Goal: Task Accomplishment & Management: Use online tool/utility

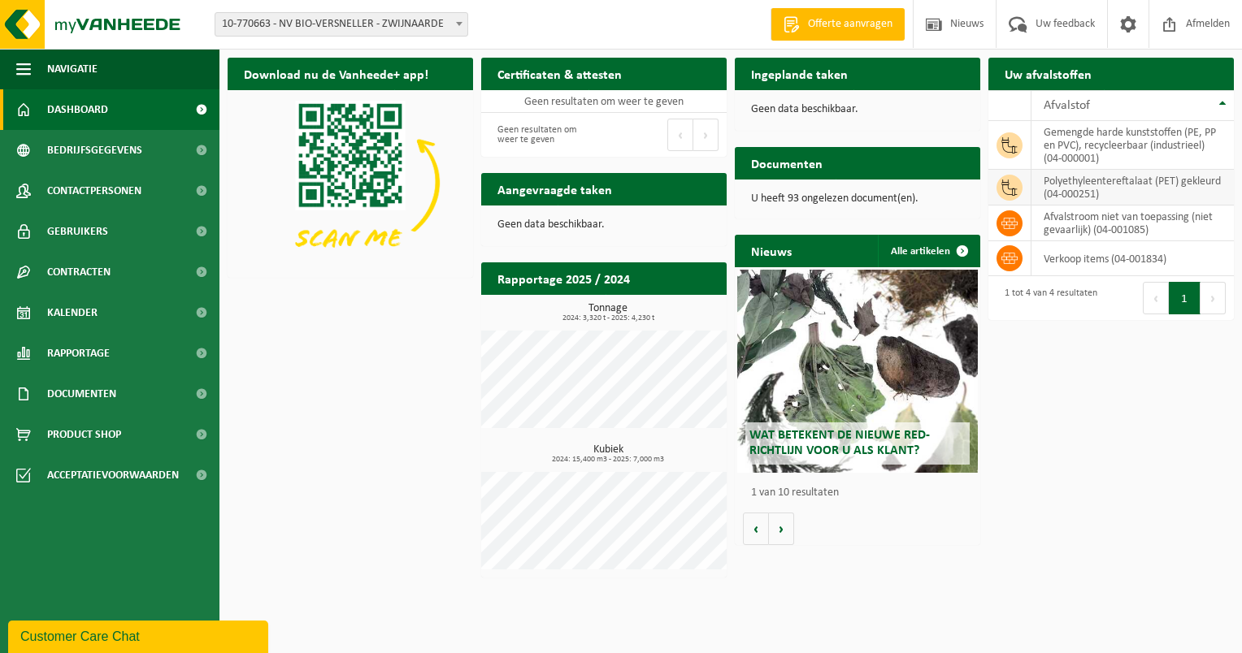
click at [1105, 190] on td "polyethyleentereftalaat (PET) gekleurd (04-000251)" at bounding box center [1132, 188] width 202 height 36
click at [1105, 189] on td "polyethyleentereftalaat (PET) gekleurd (04-000251)" at bounding box center [1132, 188] width 202 height 36
click at [1103, 185] on td "polyethyleentereftalaat (PET) gekleurd (04-000251)" at bounding box center [1132, 188] width 202 height 36
click at [1059, 195] on td "polyethyleentereftalaat (PET) gekleurd (04-000251)" at bounding box center [1132, 188] width 202 height 36
click at [1096, 190] on td "polyethyleentereftalaat (PET) gekleurd (04-000251)" at bounding box center [1132, 188] width 202 height 36
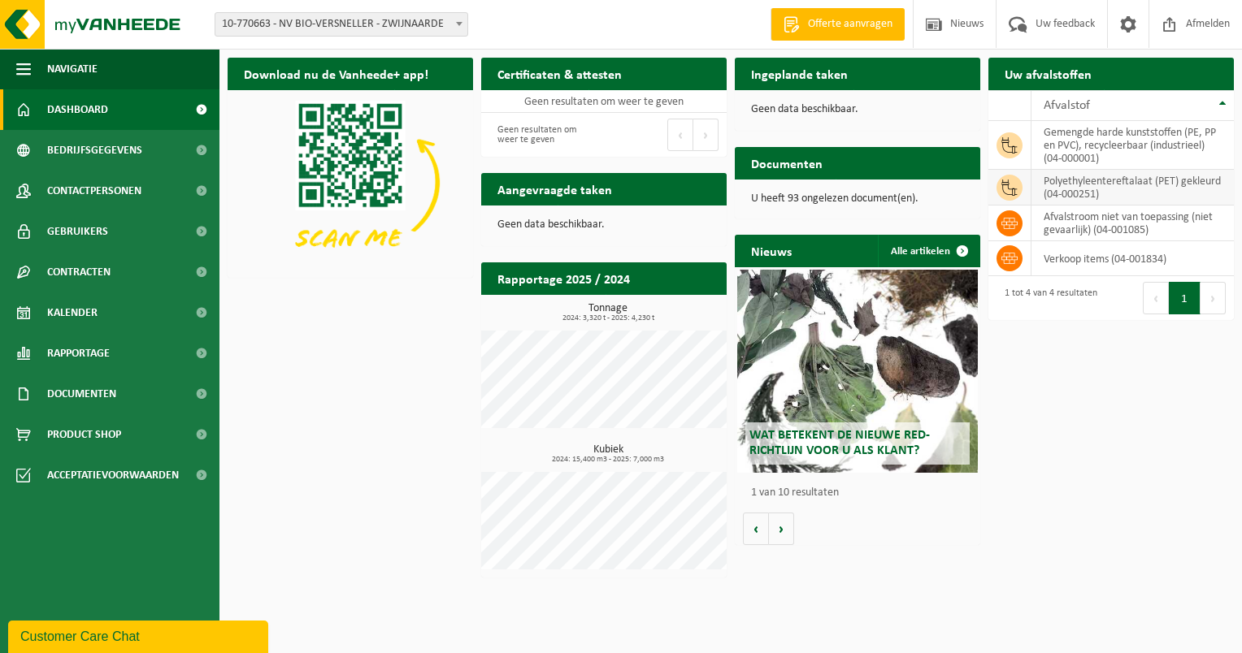
click at [1053, 193] on td "polyethyleentereftalaat (PET) gekleurd (04-000251)" at bounding box center [1132, 188] width 202 height 36
click at [1102, 197] on td "polyethyleentereftalaat (PET) gekleurd (04-000251)" at bounding box center [1132, 188] width 202 height 36
click at [1099, 192] on td "polyethyleentereftalaat (PET) gekleurd (04-000251)" at bounding box center [1132, 188] width 202 height 36
click at [1223, 104] on th "Afvalstof" at bounding box center [1132, 105] width 202 height 31
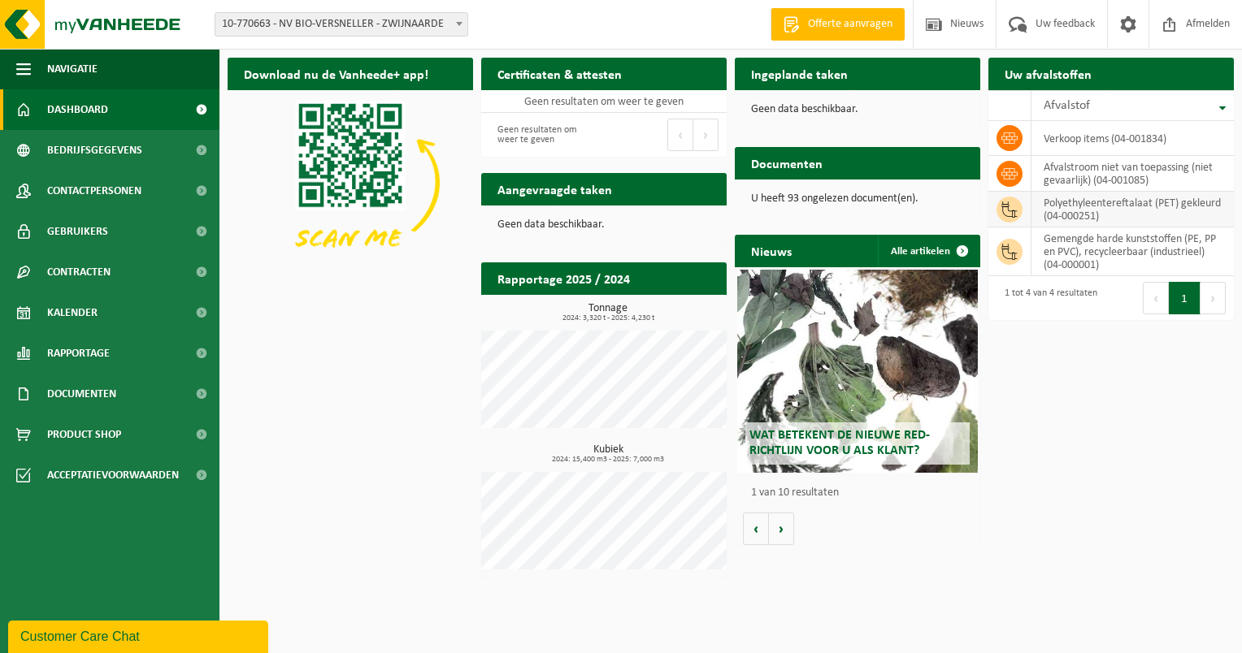
click at [1077, 211] on td "polyethyleentereftalaat (PET) gekleurd (04-000251)" at bounding box center [1132, 210] width 202 height 36
click at [72, 158] on span "Bedrijfsgegevens" at bounding box center [94, 150] width 95 height 41
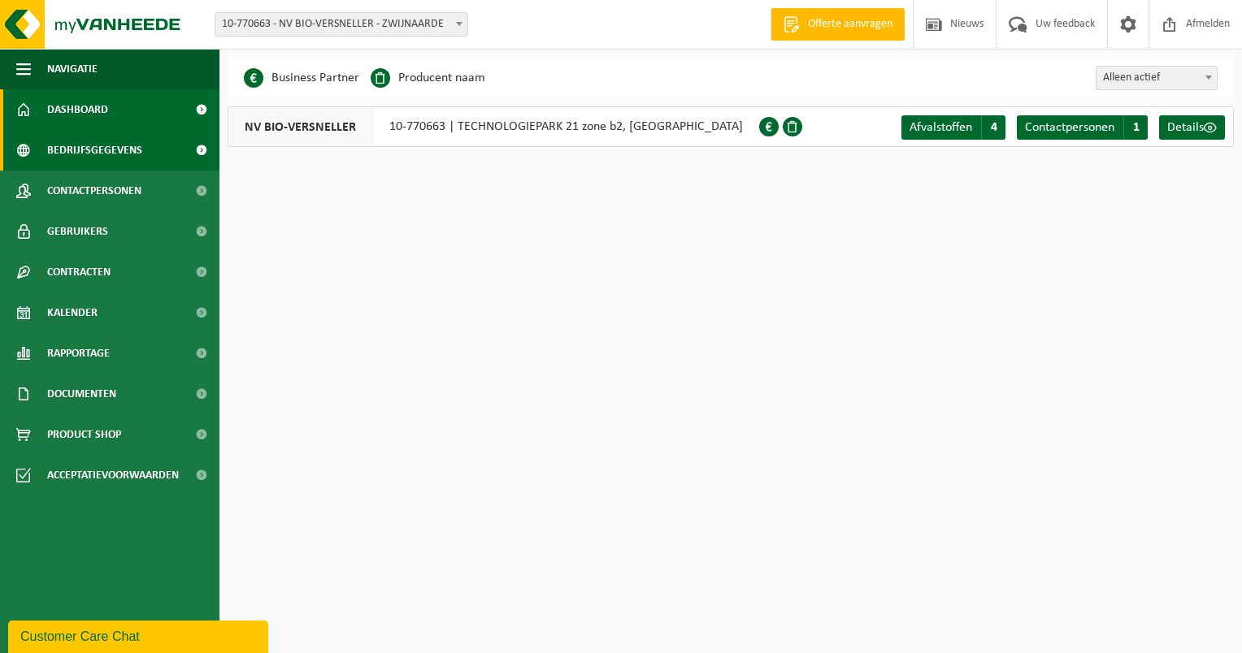
click at [74, 123] on span "Dashboard" at bounding box center [77, 109] width 61 height 41
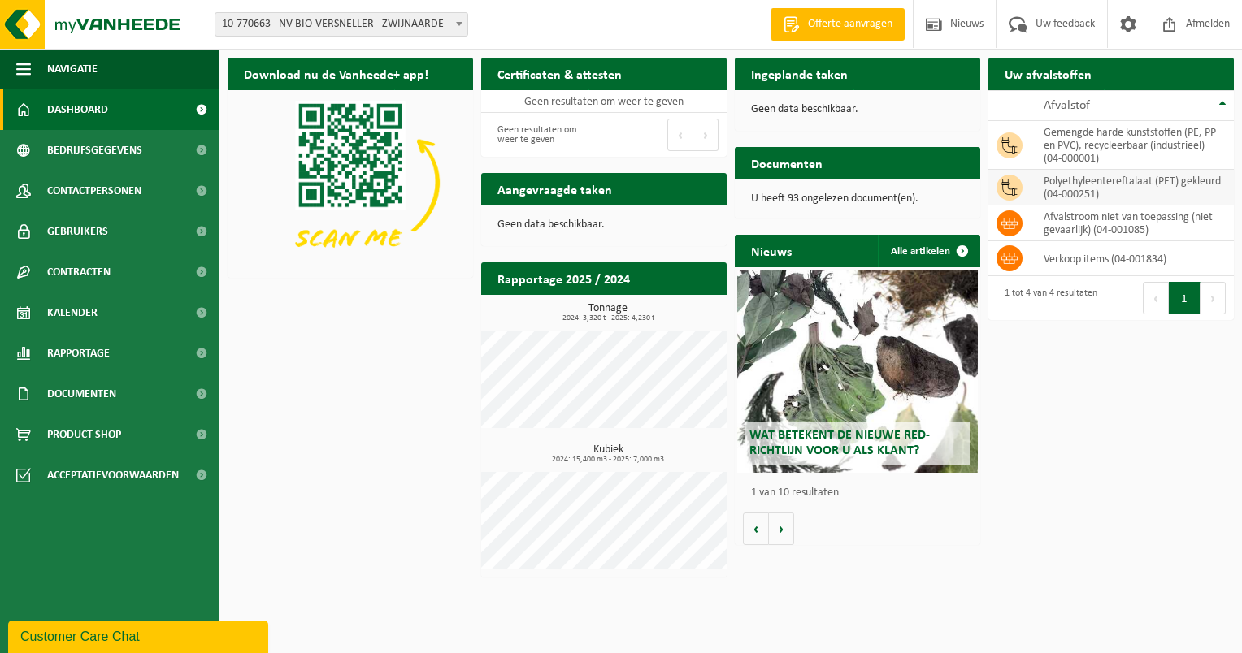
click at [1006, 189] on icon at bounding box center [1009, 188] width 16 height 16
click at [1007, 189] on icon at bounding box center [1009, 188] width 16 height 16
click at [65, 316] on span "Kalender" at bounding box center [72, 313] width 50 height 41
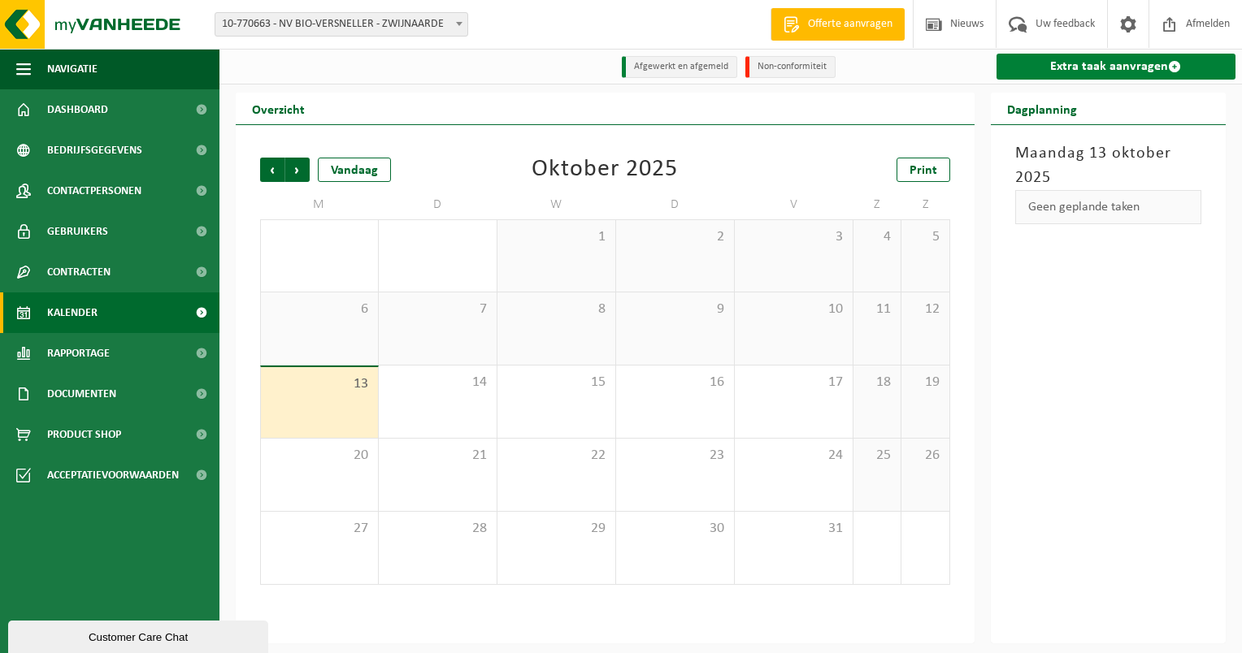
click at [1100, 68] on link "Extra taak aanvragen" at bounding box center [1116, 67] width 240 height 26
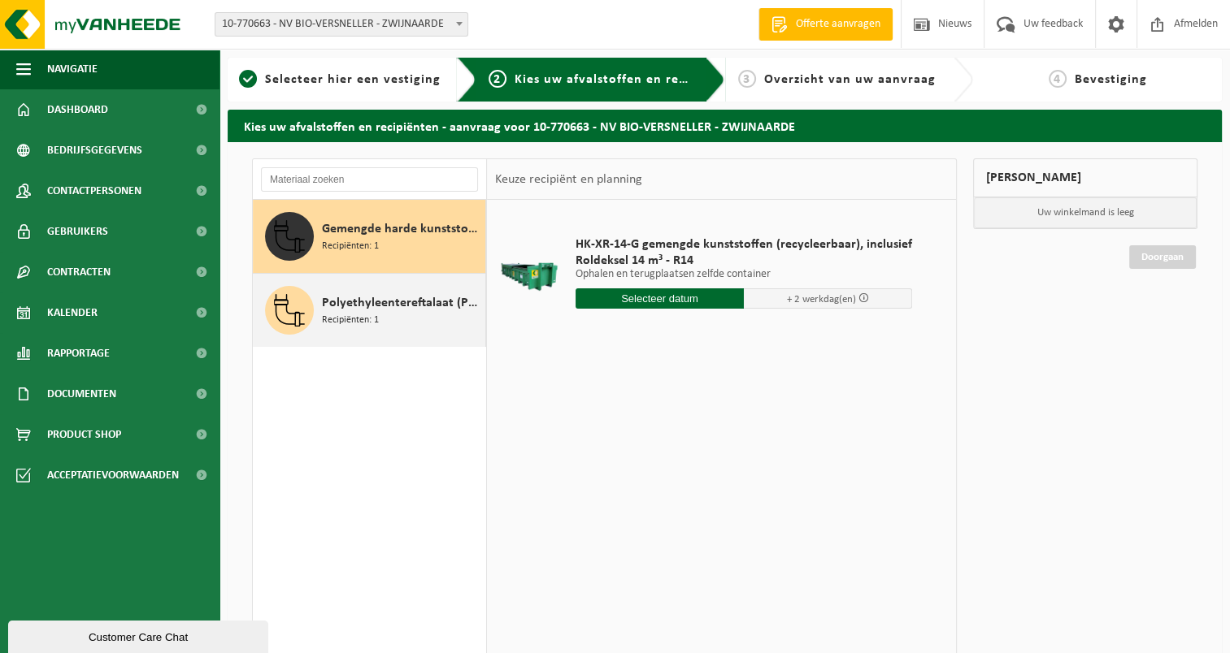
click at [361, 309] on span "Polyethyleentereftalaat (PET) gekleurd" at bounding box center [401, 303] width 159 height 20
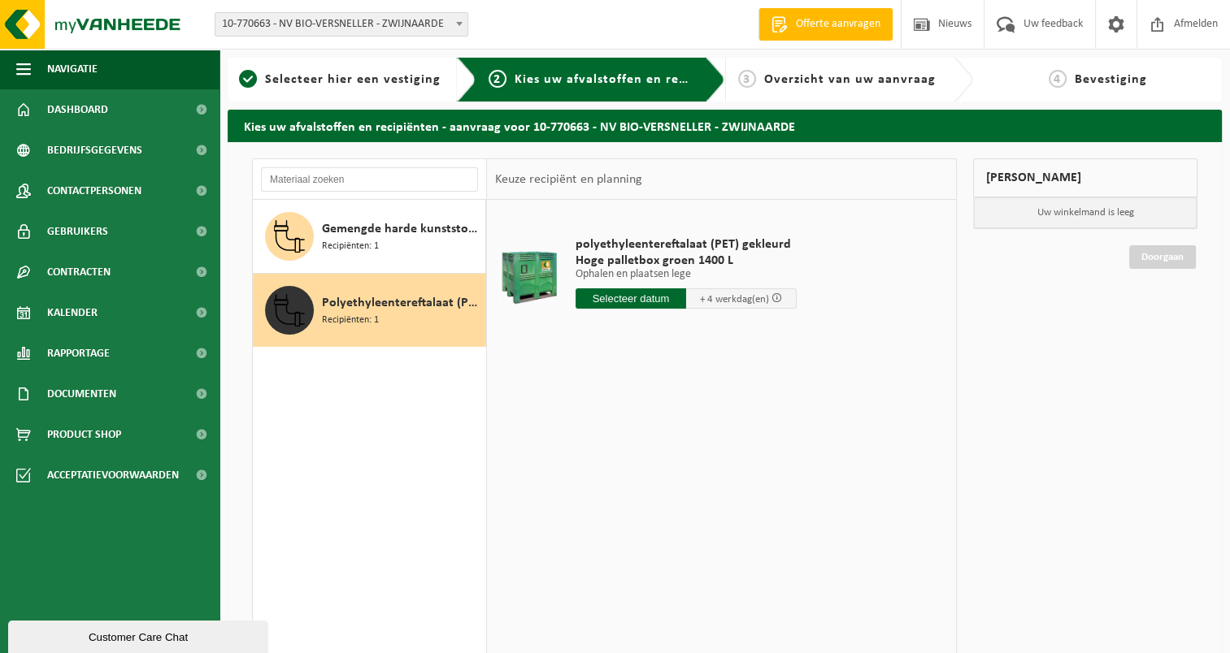
click at [621, 298] on input "text" at bounding box center [630, 299] width 111 height 20
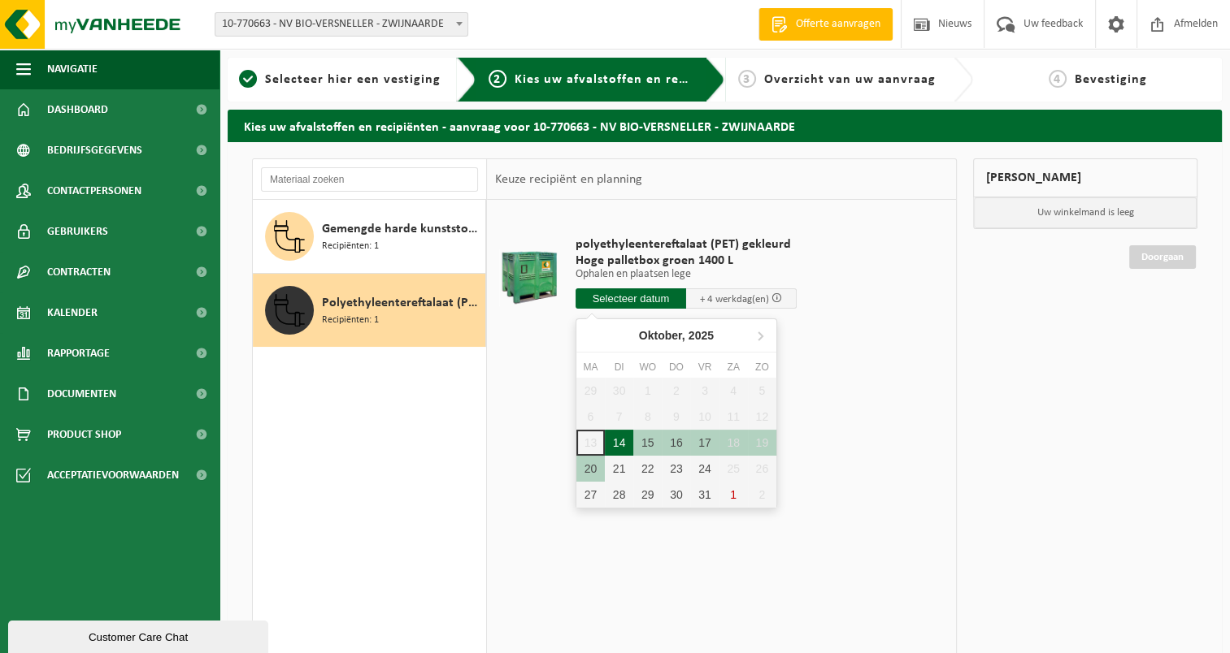
click at [623, 441] on div "14" at bounding box center [619, 443] width 28 height 26
type input "Van 2025-10-14"
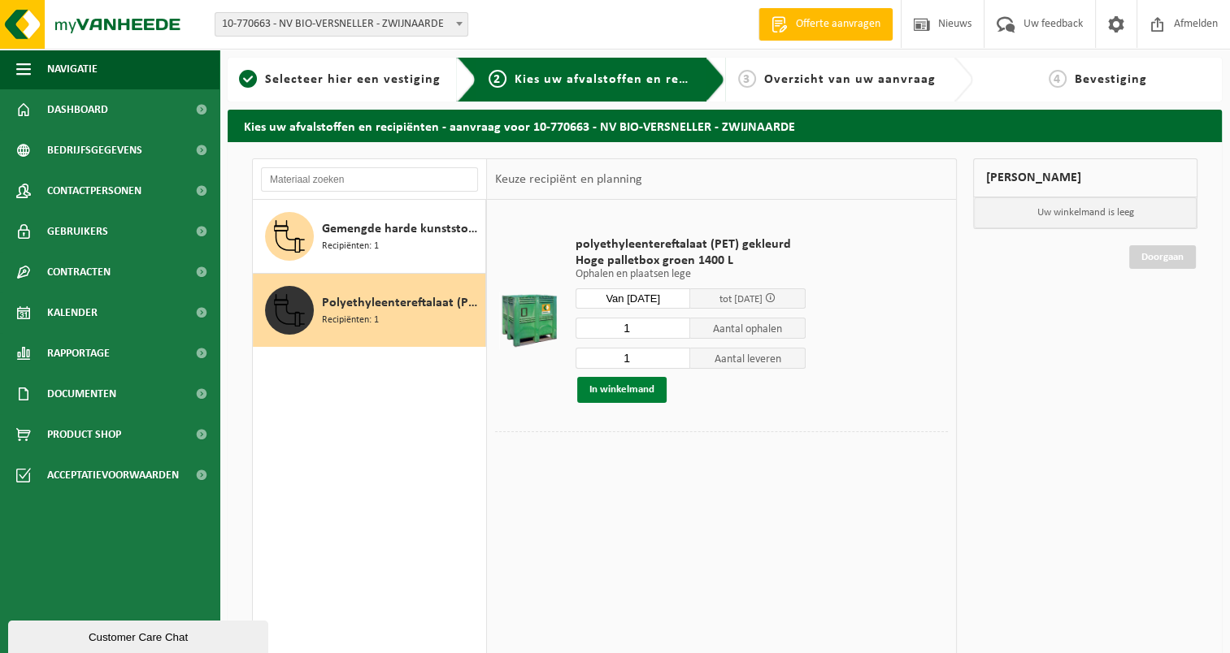
click at [627, 393] on button "In winkelmand" at bounding box center [621, 390] width 89 height 26
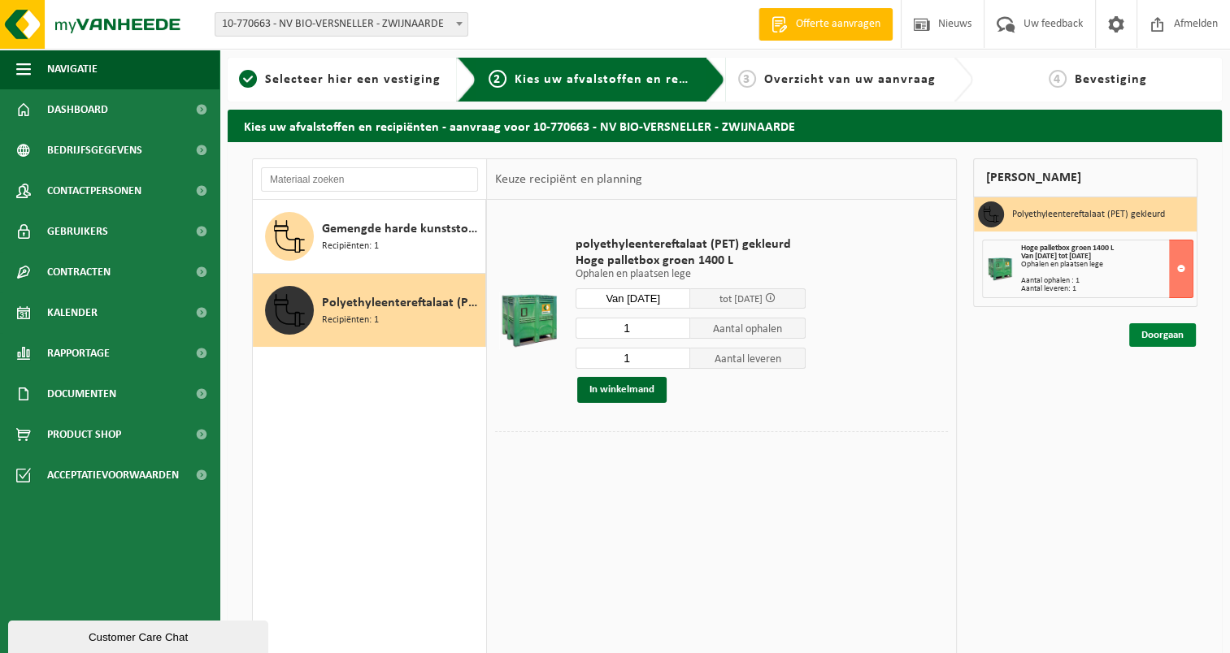
click at [1144, 336] on link "Doorgaan" at bounding box center [1162, 335] width 67 height 24
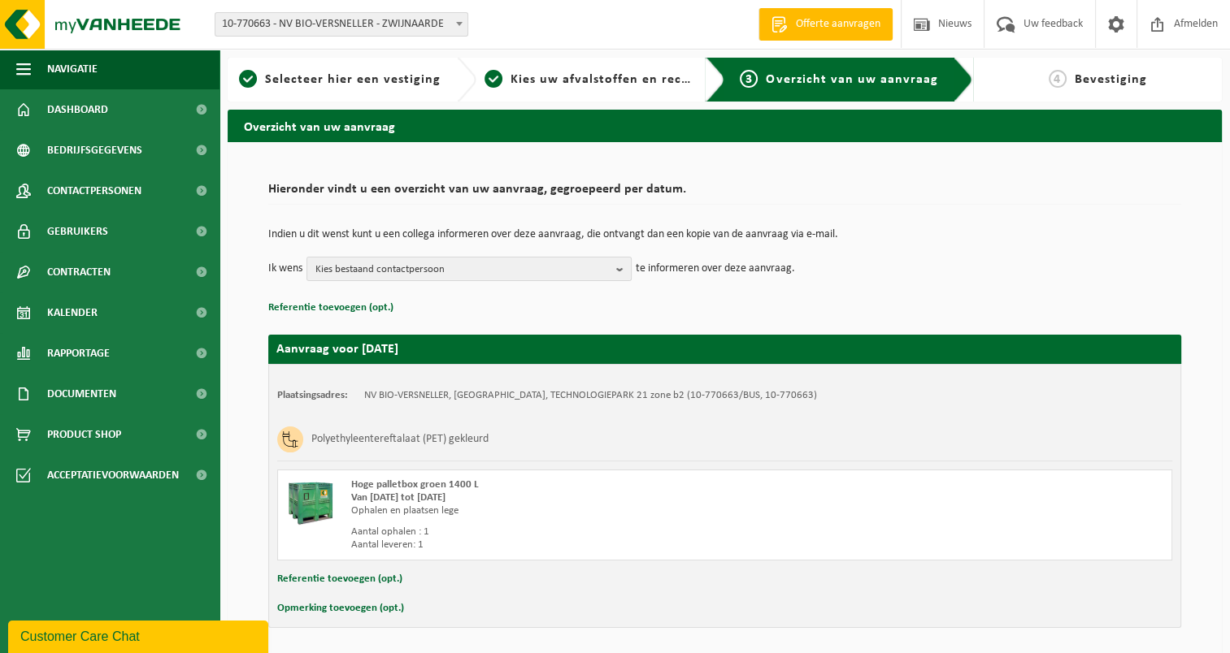
scroll to position [55, 0]
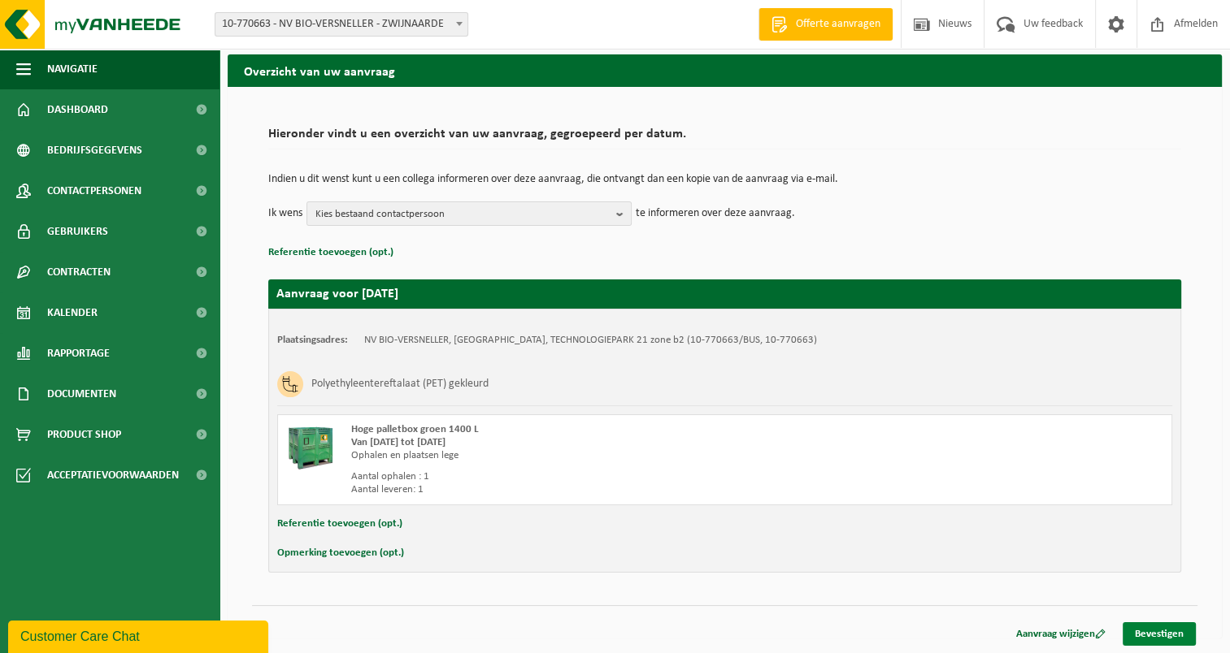
click at [1153, 636] on link "Bevestigen" at bounding box center [1158, 635] width 73 height 24
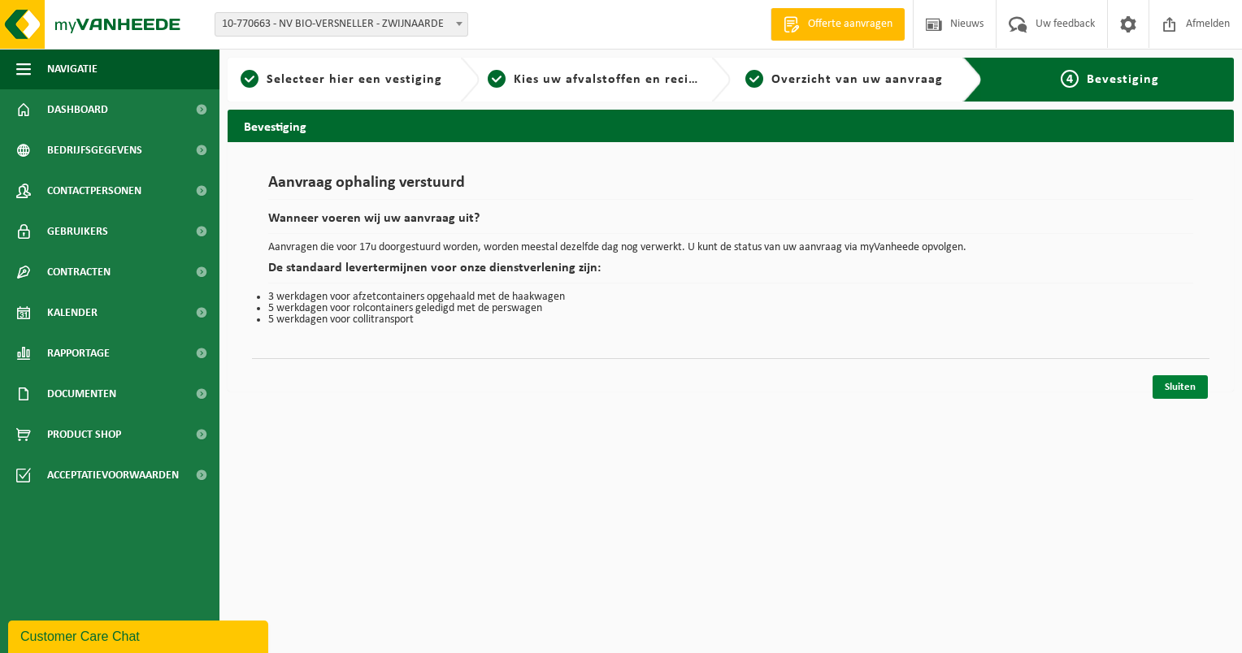
click at [1190, 389] on link "Sluiten" at bounding box center [1180, 388] width 55 height 24
